Goal: Task Accomplishment & Management: Manage account settings

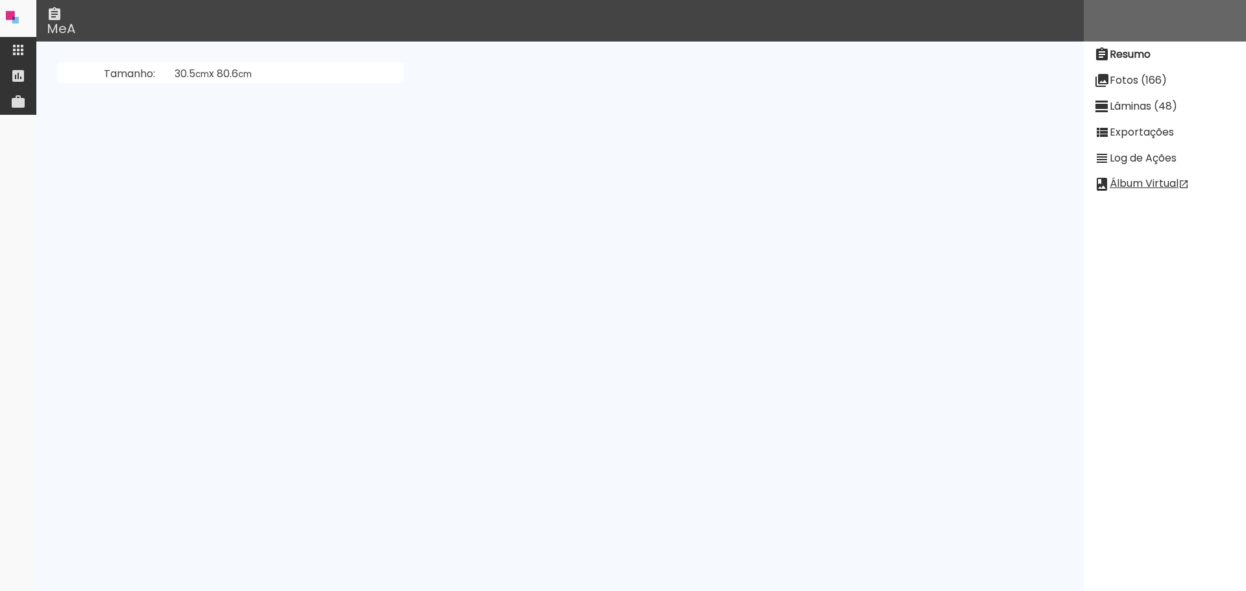
click at [0, 0] on slot "Lâminas (48)" at bounding box center [0, 0] width 0 height 0
click at [0, 0] on slot "Fotos (166)" at bounding box center [0, 0] width 0 height 0
click at [811, 116] on input "todas ()" at bounding box center [804, 118] width 205 height 16
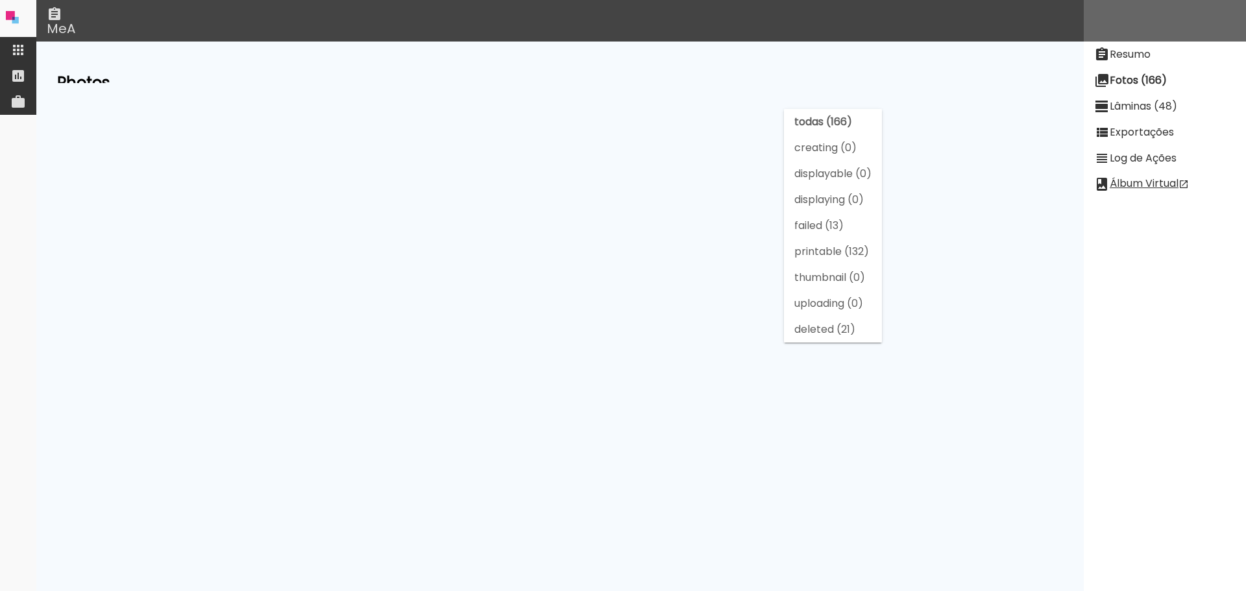
click at [0, 0] on slot "failed (13)" at bounding box center [0, 0] width 0 height 0
type input "failed (13)"
click at [519, 142] on iron-icon at bounding box center [506, 144] width 26 height 16
click at [534, 146] on iron-icon at bounding box center [521, 144] width 26 height 16
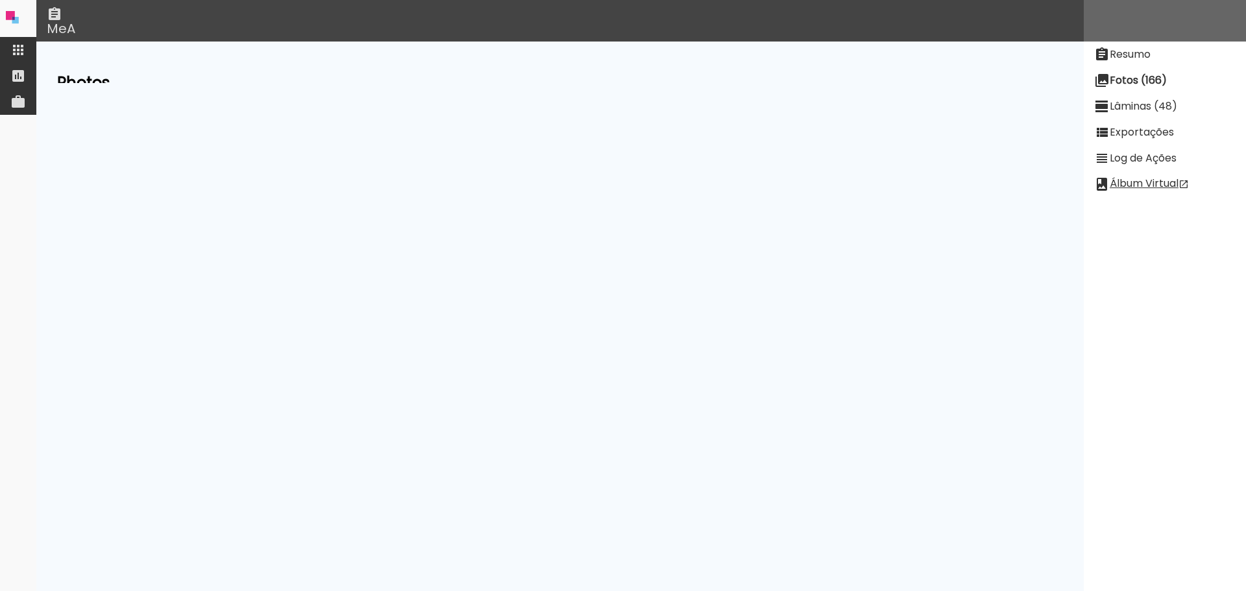
click at [526, 143] on iron-icon at bounding box center [513, 144] width 26 height 16
click at [526, 144] on iron-icon at bounding box center [513, 144] width 26 height 16
click at [534, 140] on iron-icon at bounding box center [521, 144] width 26 height 16
